Goal: Task Accomplishment & Management: Manage account settings

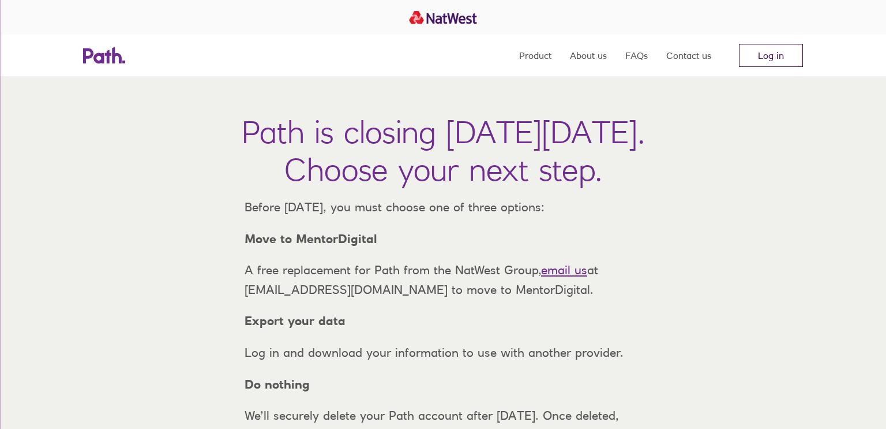
click at [753, 56] on link "Log in" at bounding box center [771, 55] width 64 height 23
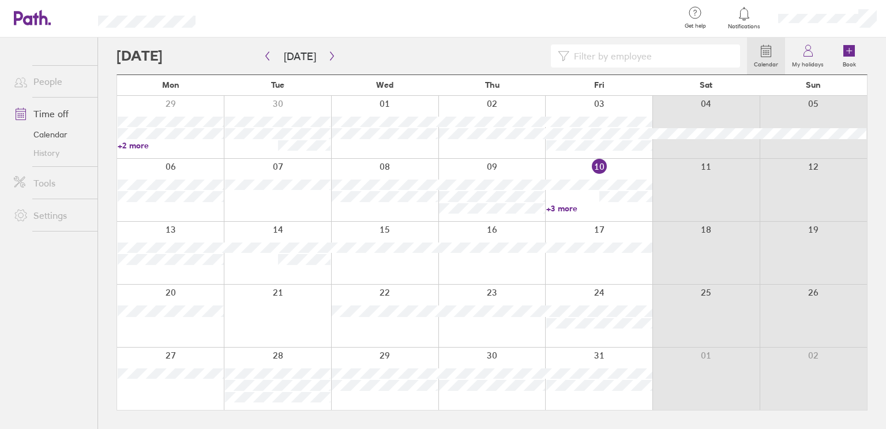
click at [574, 204] on link "+3 more" at bounding box center [599, 208] width 106 height 10
click at [580, 59] on input at bounding box center [651, 56] width 164 height 22
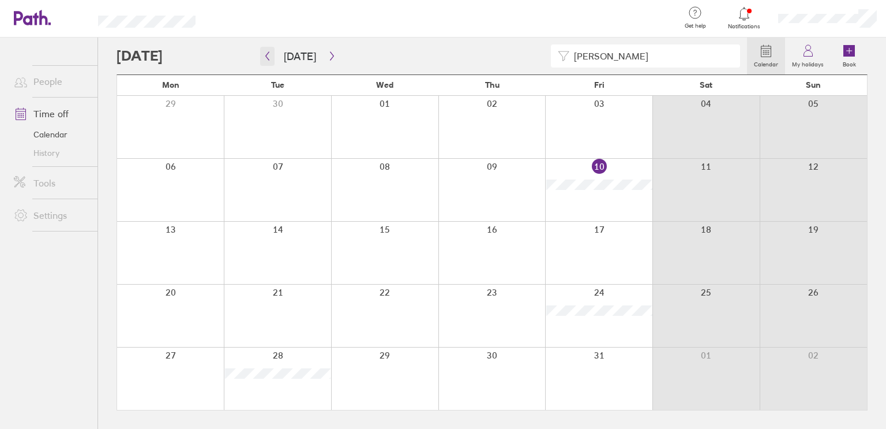
type input "[PERSON_NAME]"
click at [263, 62] on button "button" at bounding box center [267, 56] width 14 height 19
click at [328, 58] on icon "button" at bounding box center [332, 55] width 9 height 9
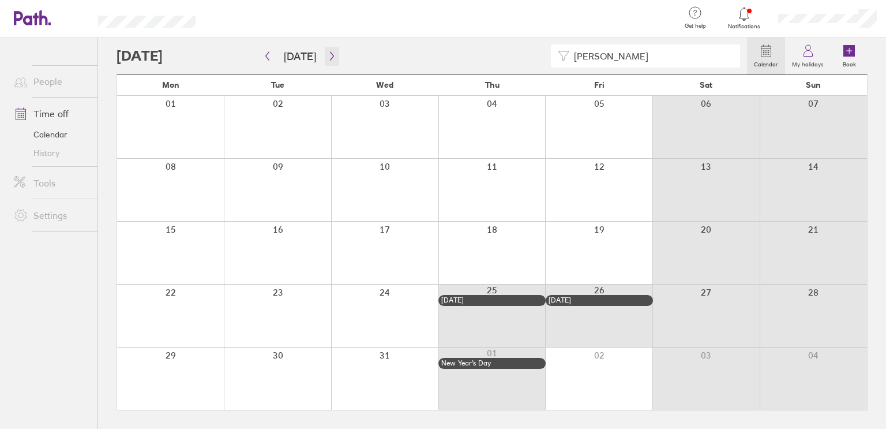
click at [328, 58] on icon "button" at bounding box center [332, 55] width 9 height 9
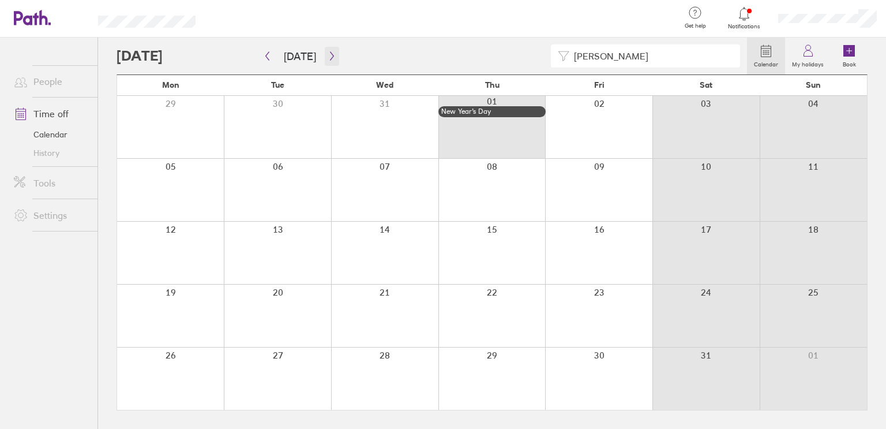
click at [328, 58] on icon "button" at bounding box center [332, 55] width 9 height 9
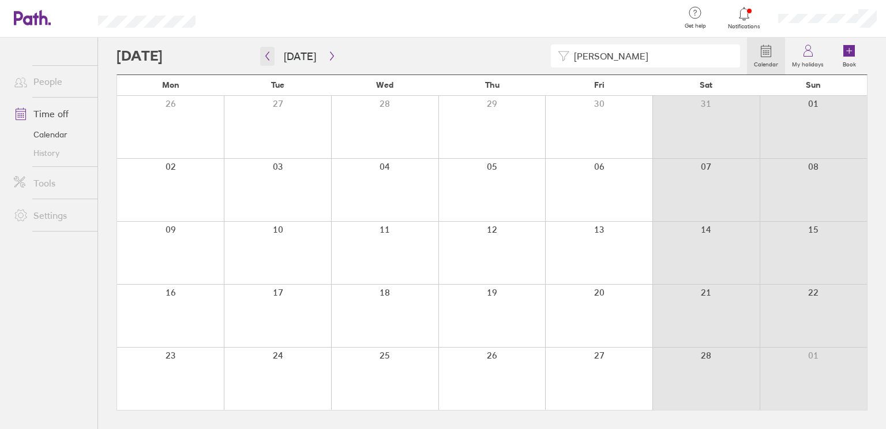
click at [263, 57] on icon "button" at bounding box center [267, 55] width 9 height 9
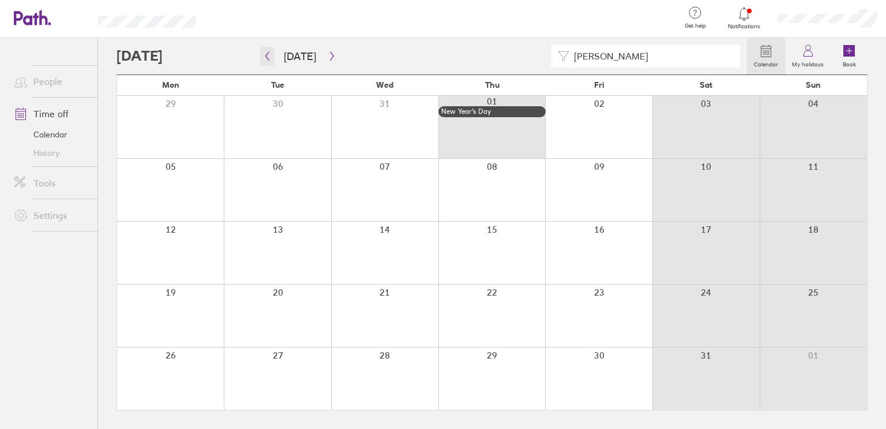
click at [263, 57] on icon "button" at bounding box center [267, 55] width 9 height 9
